Goal: Task Accomplishment & Management: Manage account settings

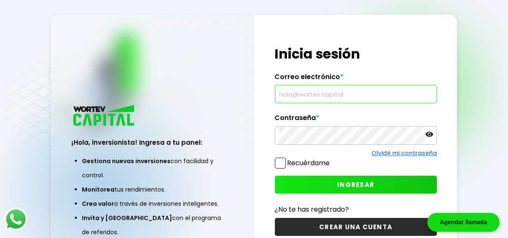
click at [288, 91] on input "text" at bounding box center [356, 94] width 155 height 18
type input "M"
type input "[EMAIL_ADDRESS][DOMAIN_NAME]"
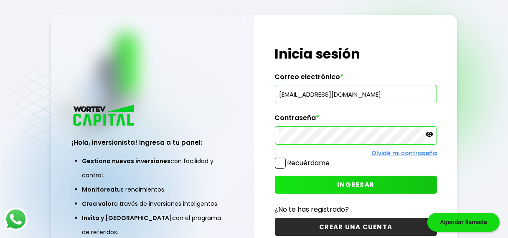
click at [430, 132] on icon at bounding box center [430, 134] width 8 height 8
click at [281, 162] on span at bounding box center [280, 163] width 11 height 11
click at [332, 159] on input "Recuérdame" at bounding box center [332, 159] width 0 height 0
click at [355, 185] on span "INGRESAR" at bounding box center [355, 184] width 37 height 9
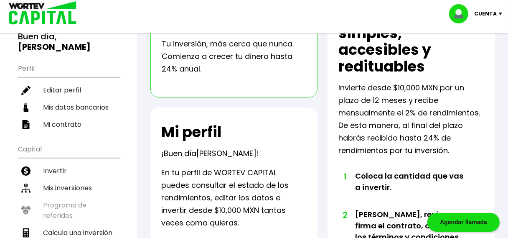
scroll to position [71, 0]
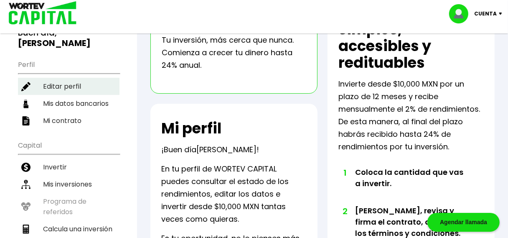
click at [62, 78] on li "Editar perfil" at bounding box center [69, 86] width 102 height 17
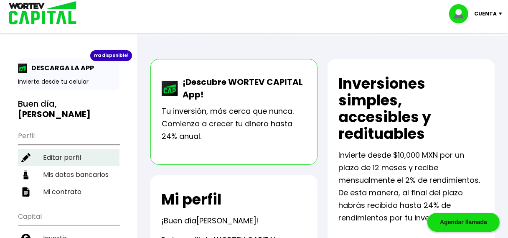
select select "Hombre"
select select "Posgrado"
select select "SO"
select select "INVEX"
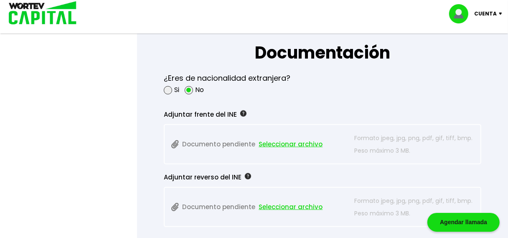
scroll to position [628, 0]
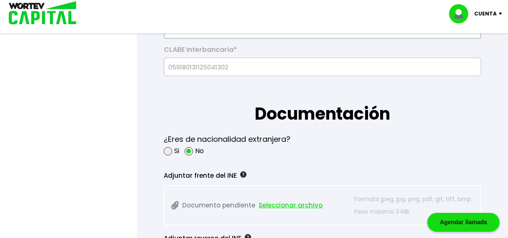
click at [288, 203] on span "Seleccionar archivo" at bounding box center [291, 205] width 64 height 13
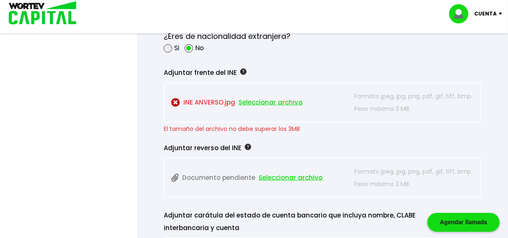
scroll to position [722, 0]
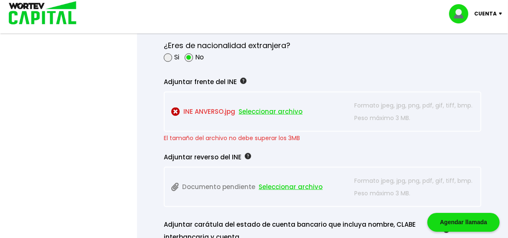
click at [282, 186] on span "Seleccionar archivo" at bounding box center [291, 187] width 64 height 13
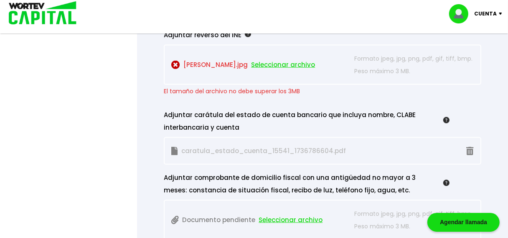
scroll to position [1053, 0]
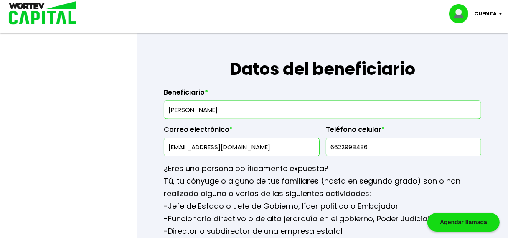
drag, startPoint x: 506, startPoint y: 56, endPoint x: 506, endPoint y: 48, distance: 8.4
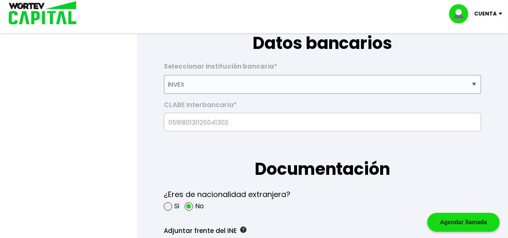
scroll to position [20, 0]
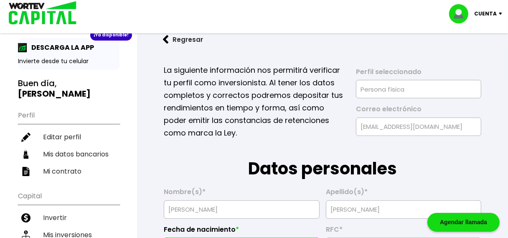
click at [502, 13] on img at bounding box center [502, 14] width 11 height 3
click at [470, 55] on li "Cerrar sesión" at bounding box center [477, 55] width 67 height 17
